Goal: Task Accomplishment & Management: Manage account settings

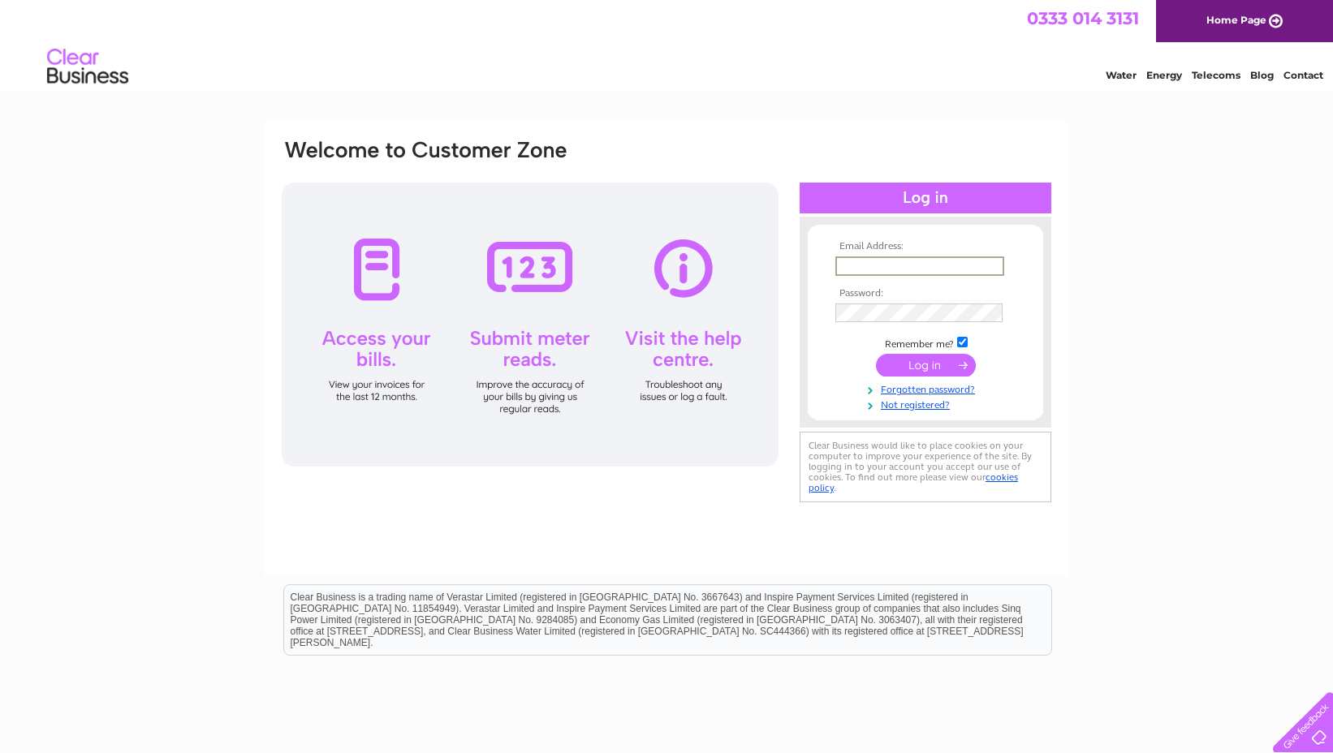
type input "info@baythorpepark.co.uk"
click at [924, 361] on input "submit" at bounding box center [926, 363] width 100 height 23
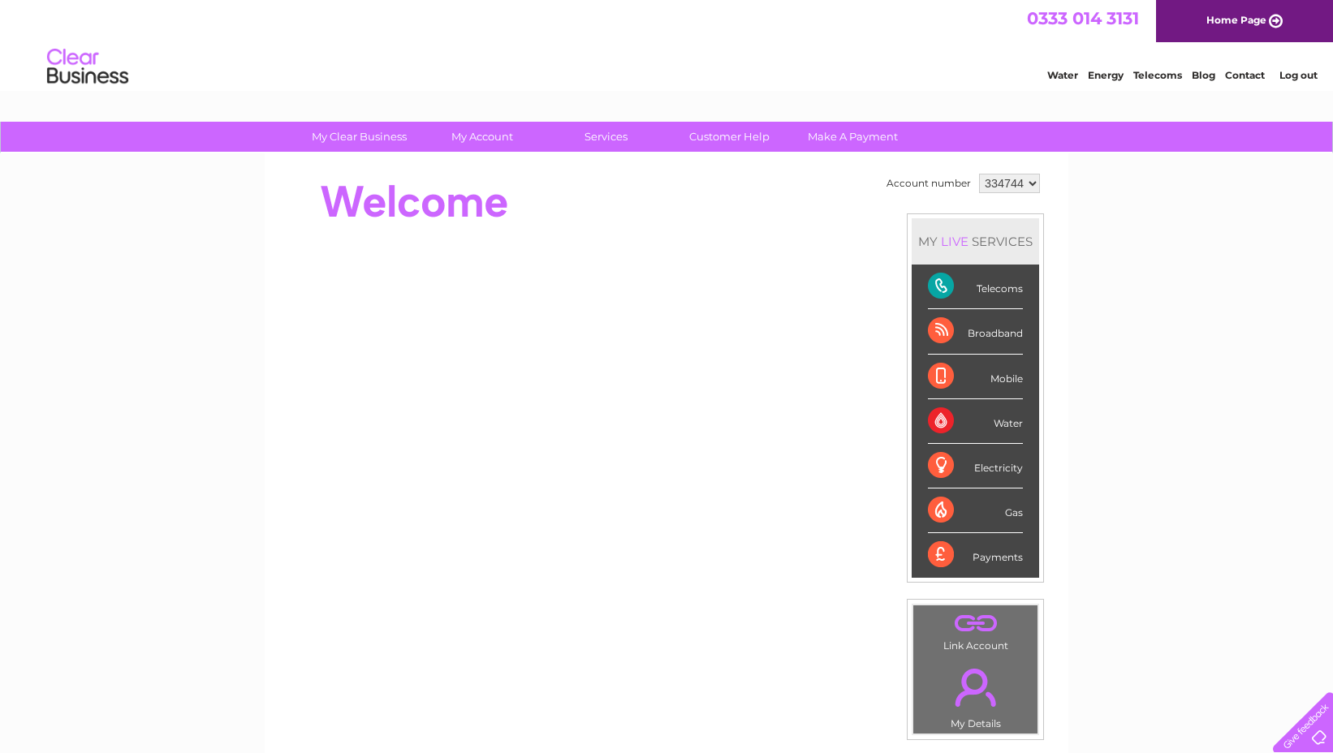
click at [954, 284] on div "Telecoms" at bounding box center [975, 287] width 95 height 45
click at [1008, 290] on div "Telecoms" at bounding box center [975, 287] width 95 height 45
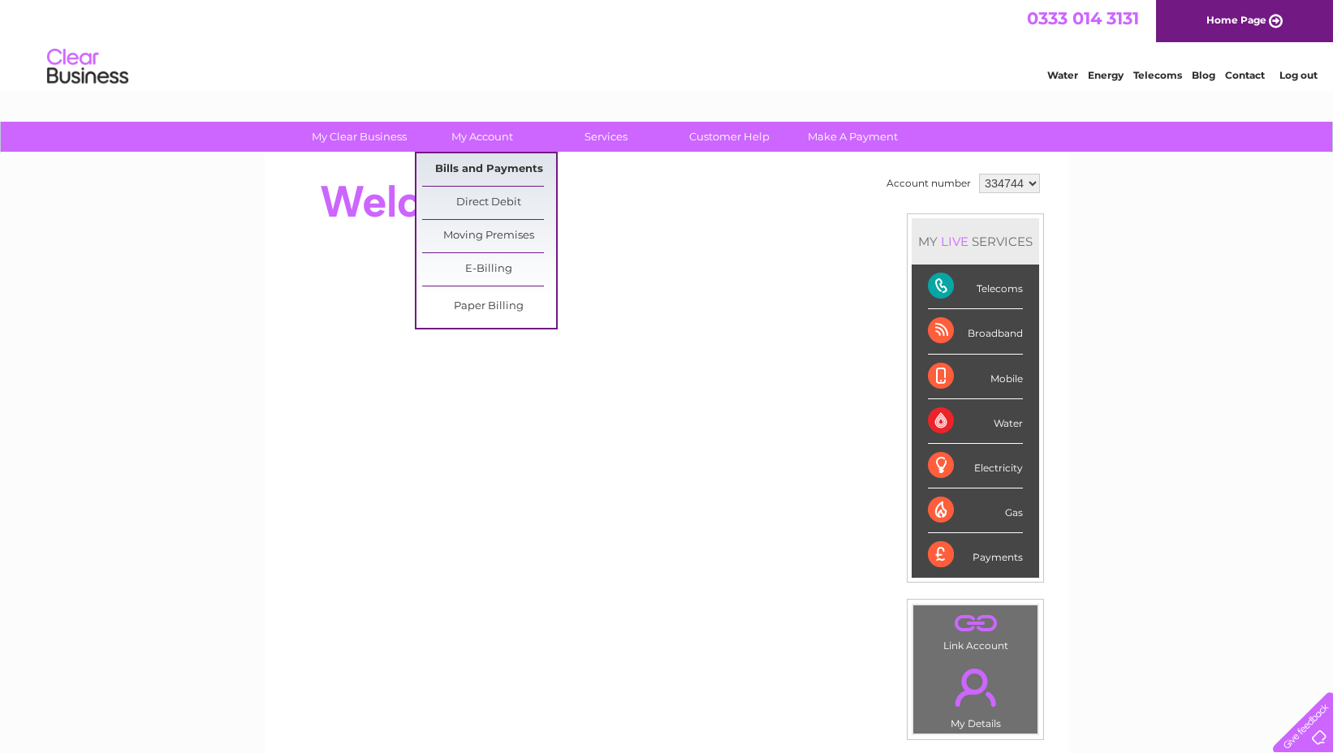
click at [490, 164] on link "Bills and Payments" at bounding box center [489, 169] width 134 height 32
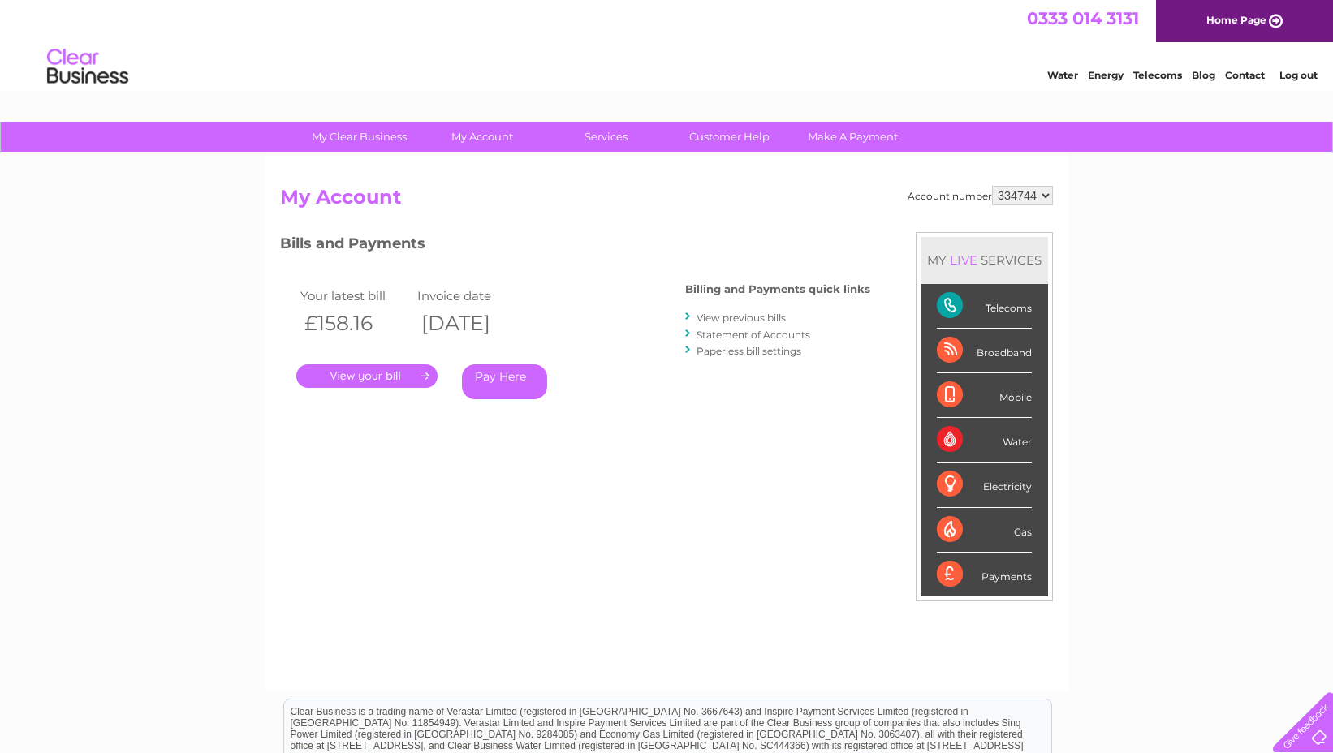
click at [351, 373] on link "." at bounding box center [366, 376] width 141 height 24
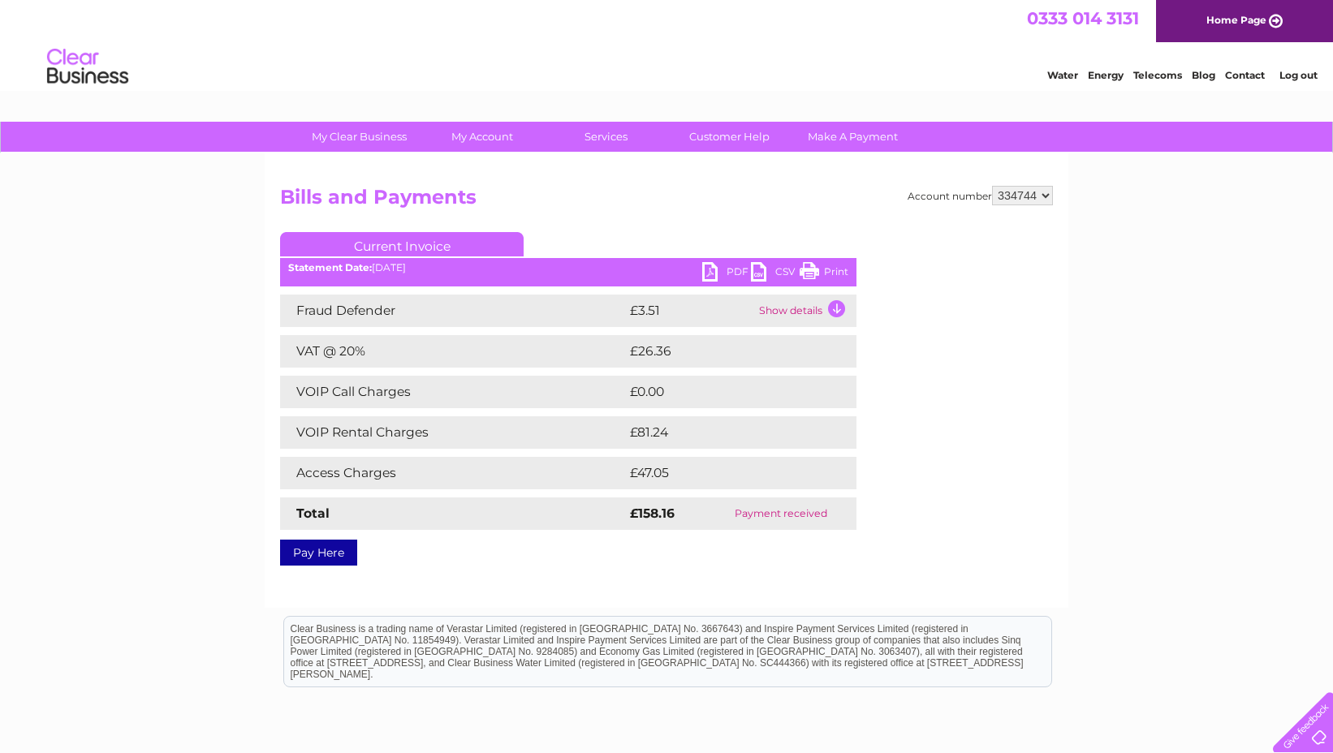
click at [718, 268] on link "PDF" at bounding box center [726, 274] width 49 height 24
